Goal: Transaction & Acquisition: Purchase product/service

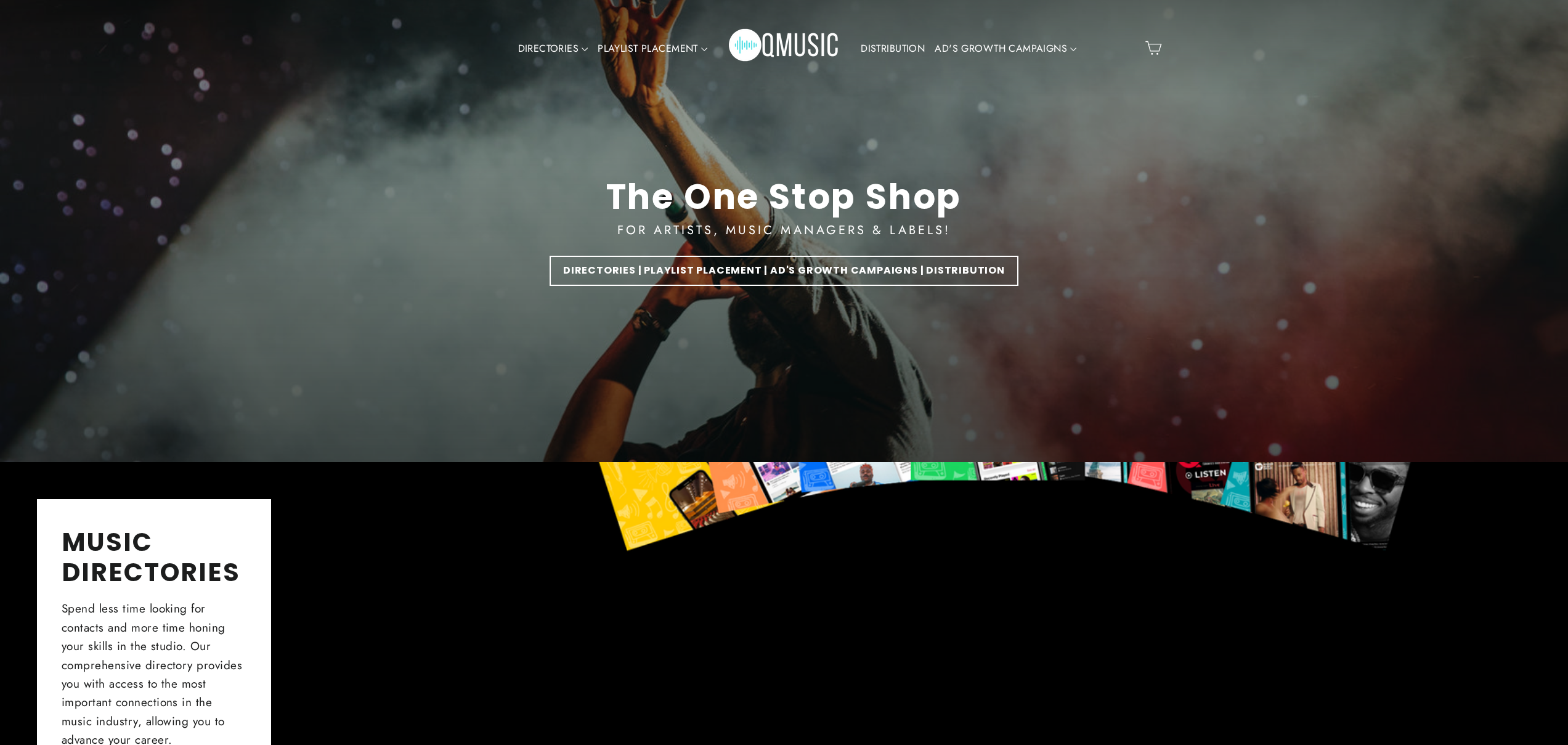
click at [1171, 21] on div "Site navigation DIRECTORIES VALUE PACKS Aspiring Pack Professional Pack Managem…" at bounding box center [784, 49] width 801 height 72
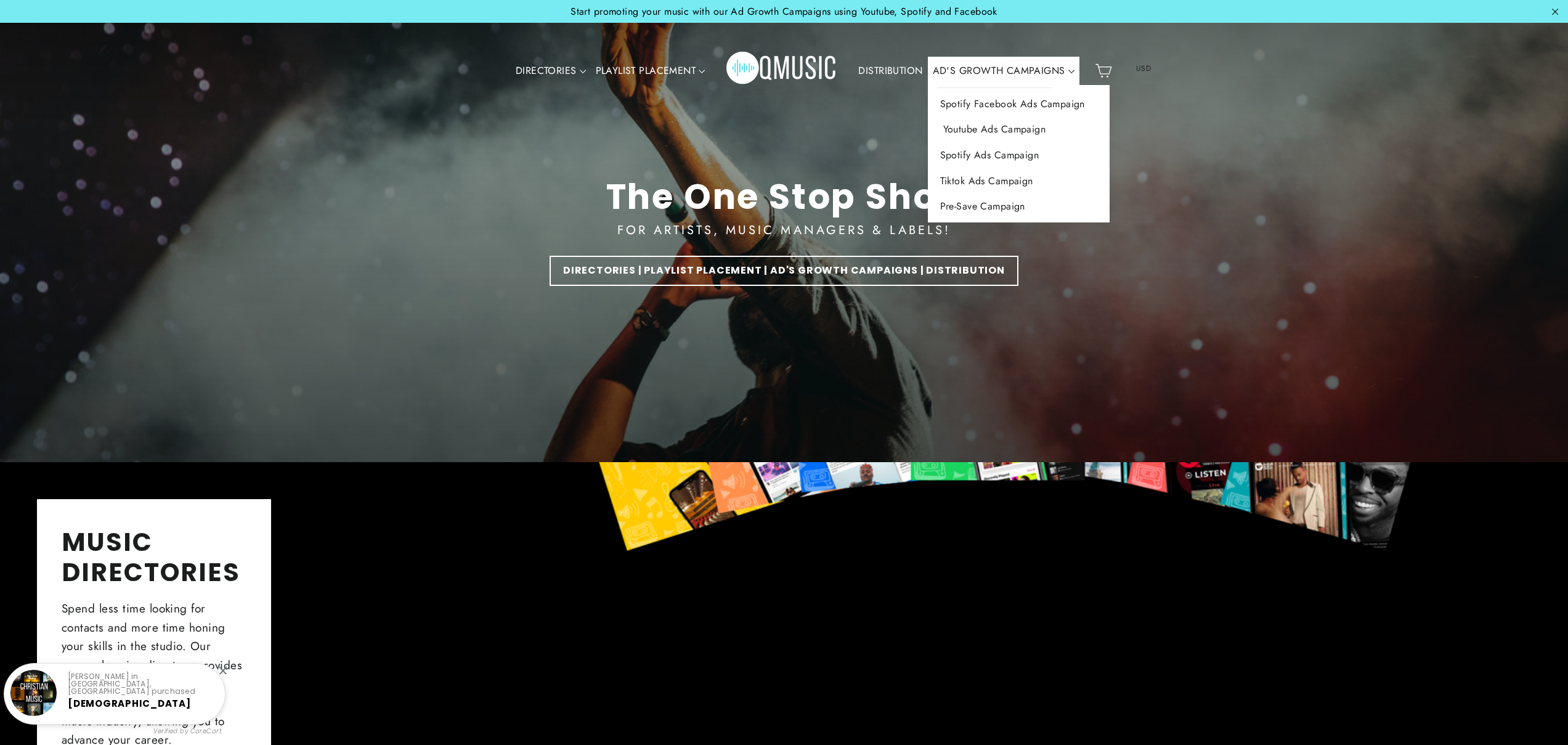
click at [1004, 126] on link "Youtube Ads Campaign" at bounding box center [1019, 129] width 182 height 26
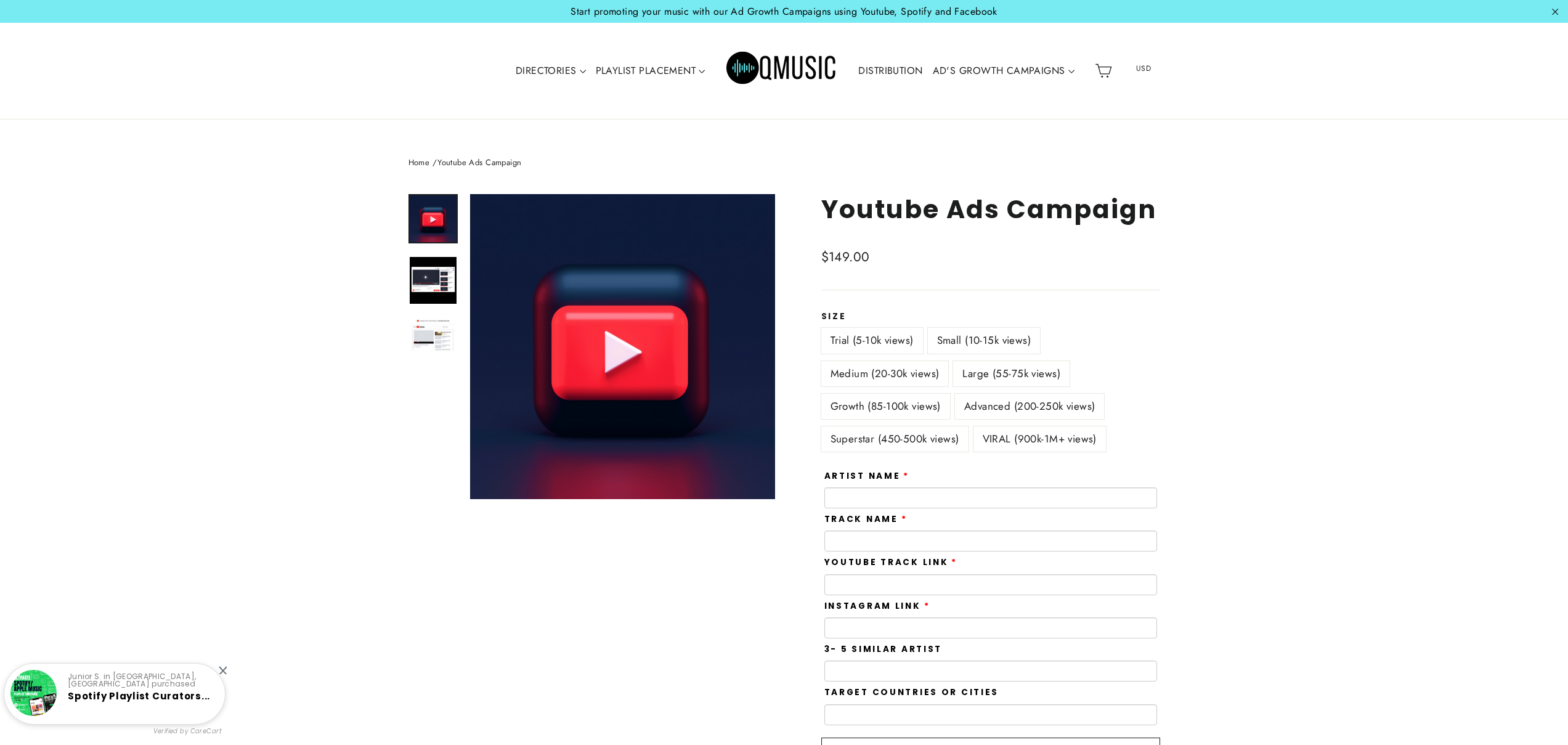
click at [1018, 348] on label "Small (10-15k views)" at bounding box center [984, 340] width 113 height 25
click at [1010, 369] on label "Large (55-75k views)" at bounding box center [1011, 373] width 116 height 25
click at [1009, 396] on label "Advanced (200-250k views)" at bounding box center [1029, 406] width 150 height 25
click at [1035, 427] on label "VIRAL (900k-1M+ views)" at bounding box center [1039, 438] width 132 height 25
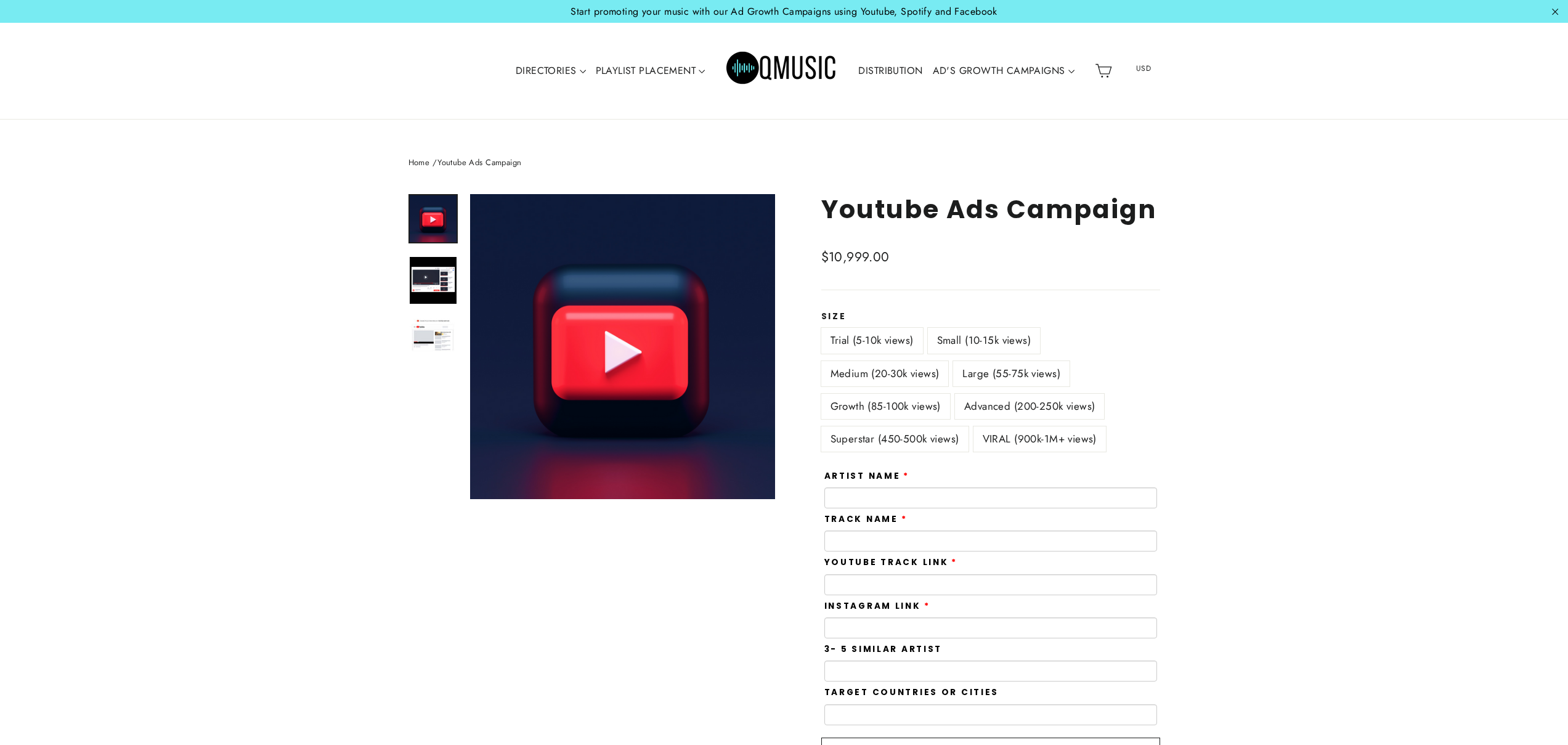
scroll to position [32, 0]
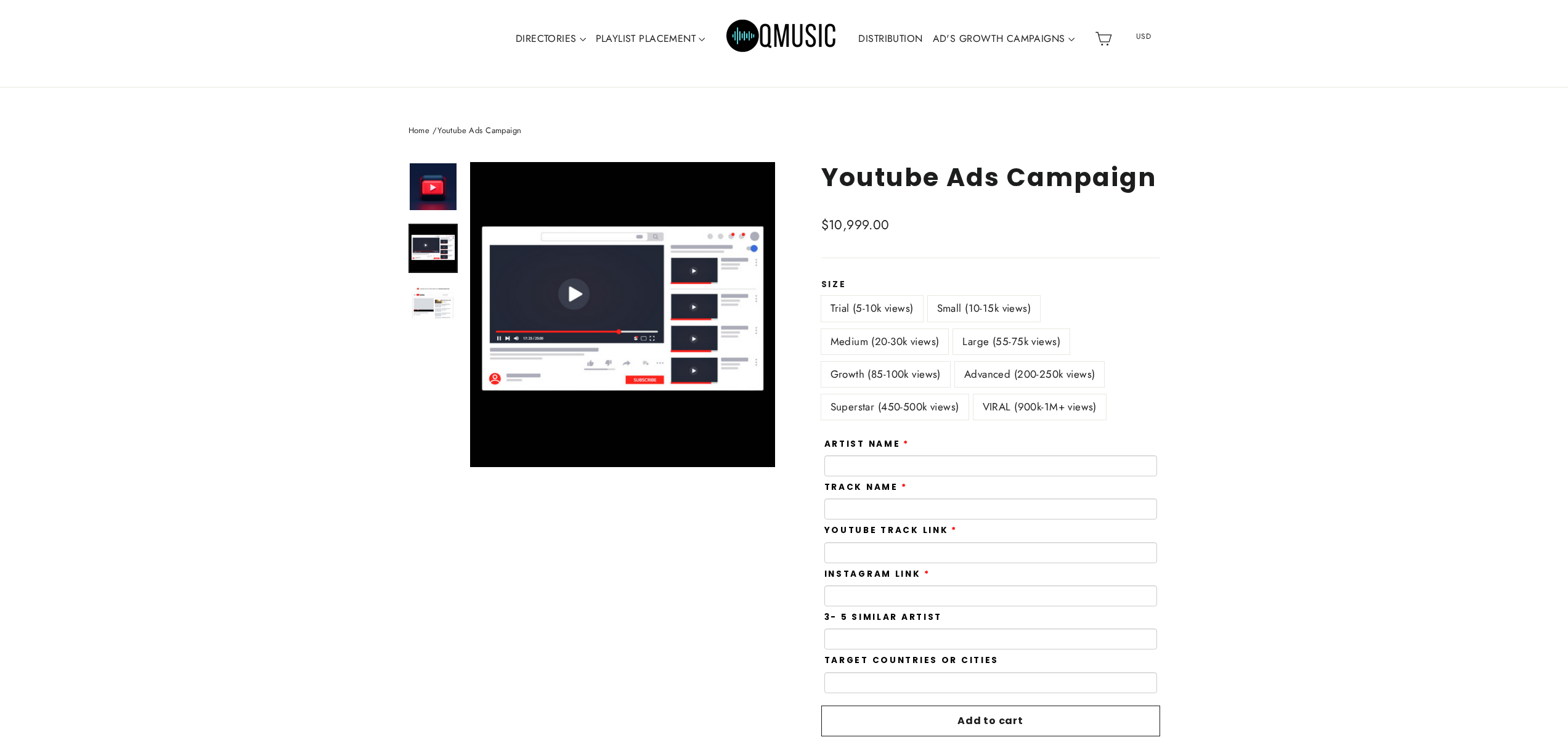
click at [440, 252] on img at bounding box center [433, 248] width 47 height 47
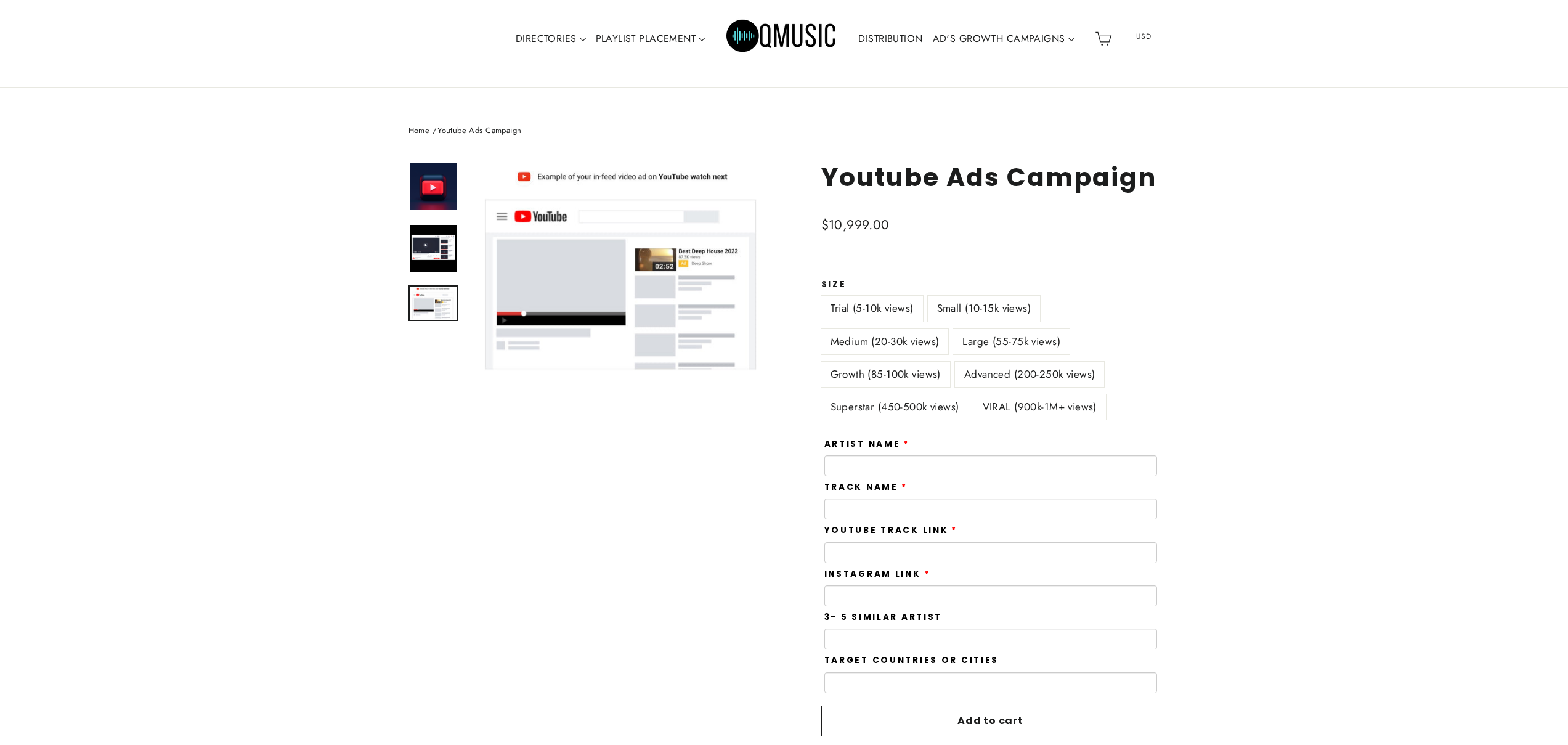
click at [426, 296] on img at bounding box center [433, 303] width 47 height 33
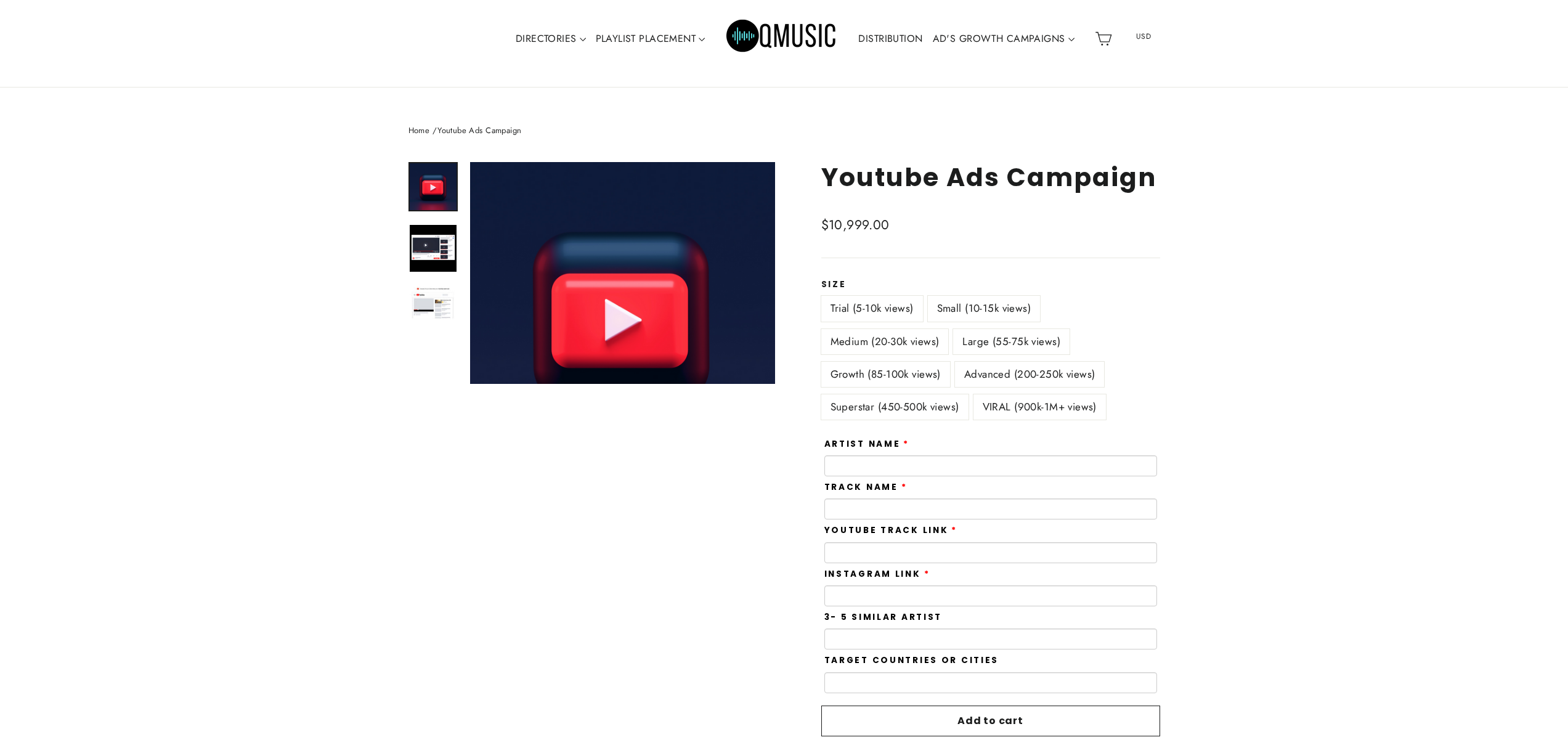
click at [442, 183] on img at bounding box center [433, 186] width 47 height 47
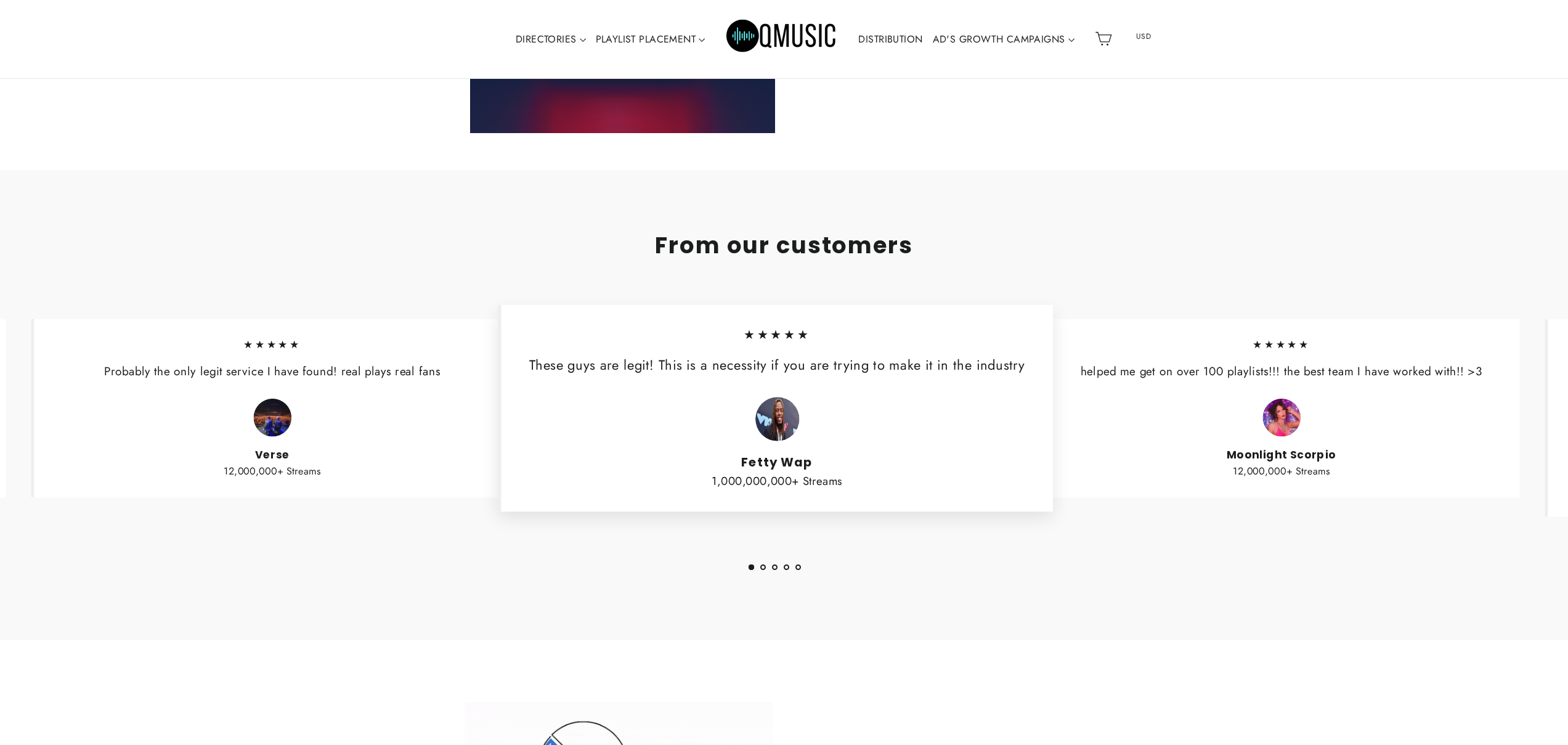
scroll to position [0, 0]
